Goal: Information Seeking & Learning: Learn about a topic

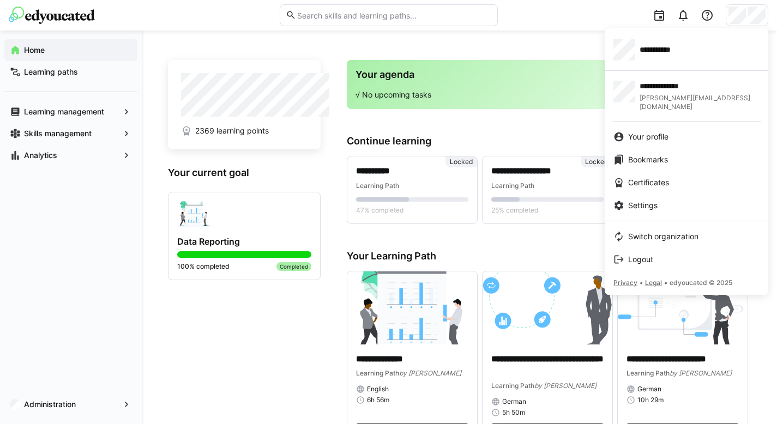
click at [755, 17] on div at bounding box center [388, 212] width 777 height 424
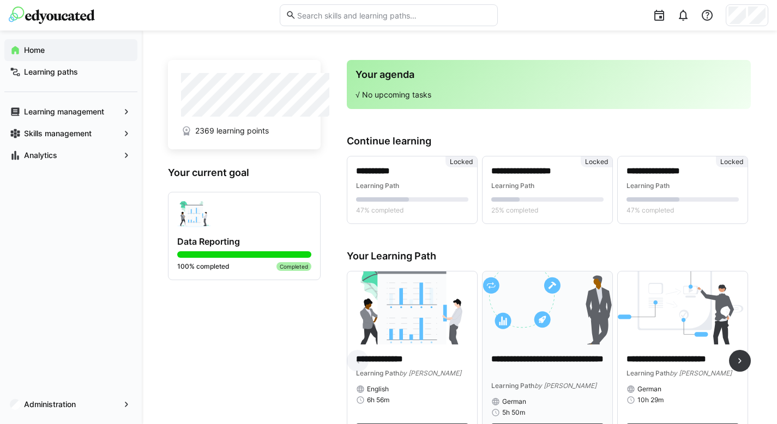
click at [549, 337] on img at bounding box center [548, 308] width 130 height 73
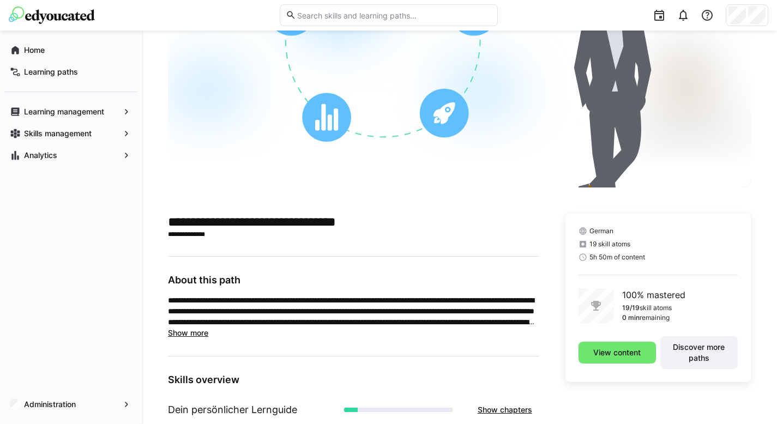
scroll to position [176, 0]
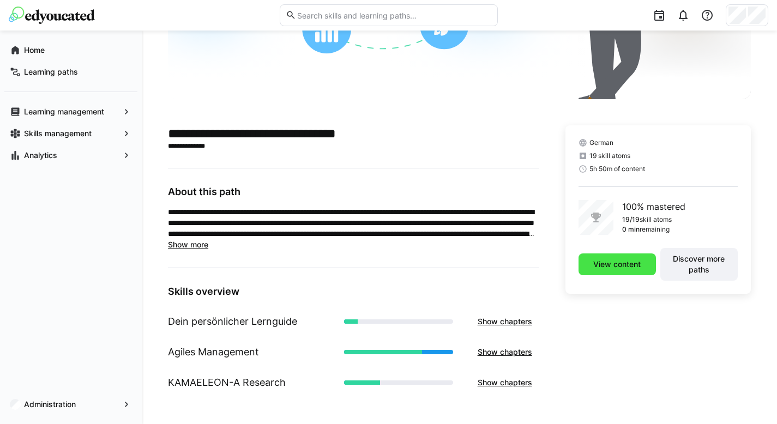
click at [614, 265] on span "View content" at bounding box center [617, 264] width 51 height 11
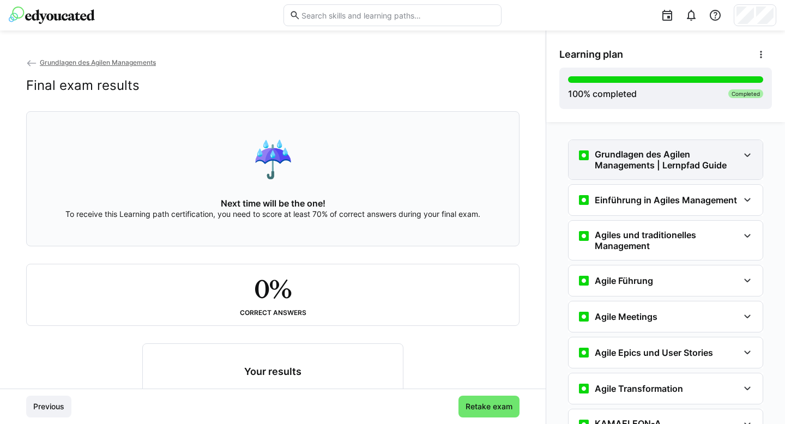
click at [627, 165] on h3 "Grundlagen des Agilen Managements | Lernpfad Guide" at bounding box center [667, 160] width 144 height 22
